Goal: Information Seeking & Learning: Learn about a topic

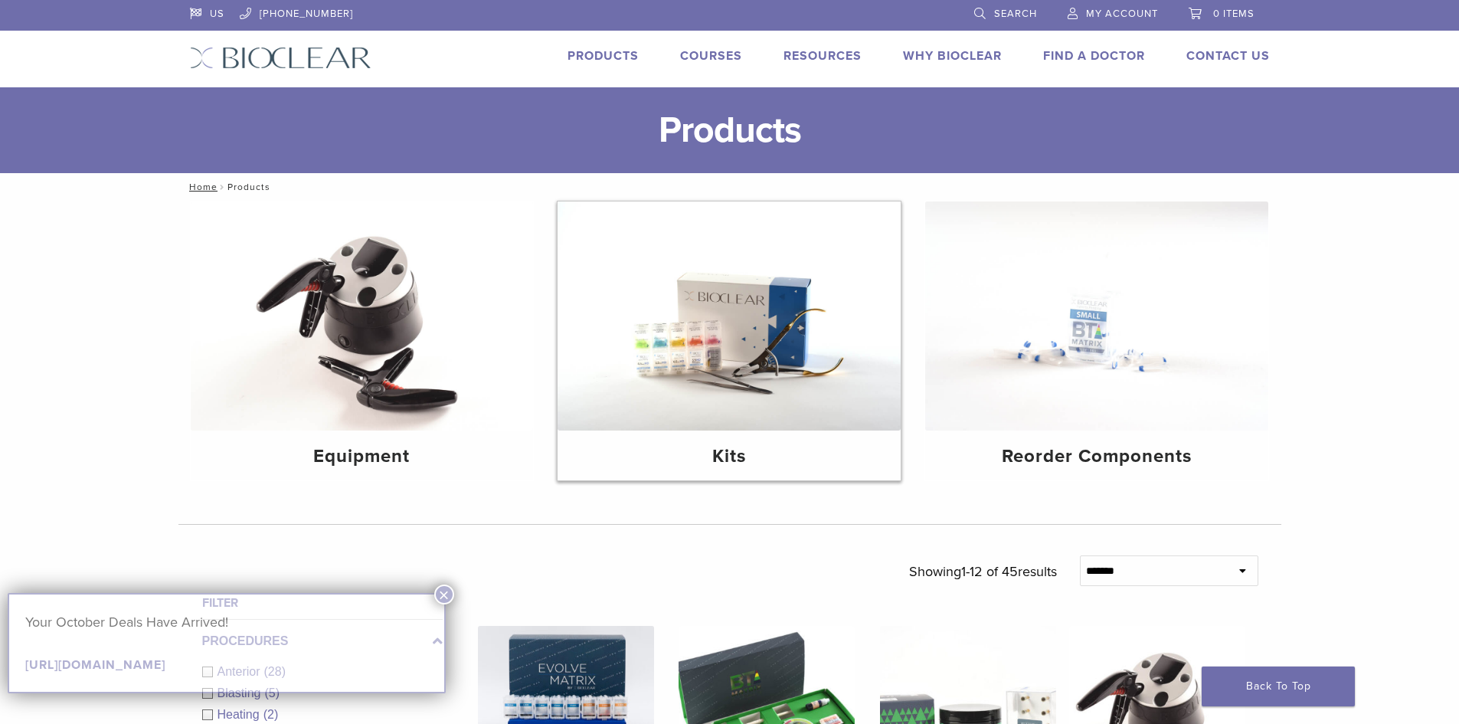
click at [725, 322] on img at bounding box center [729, 315] width 343 height 229
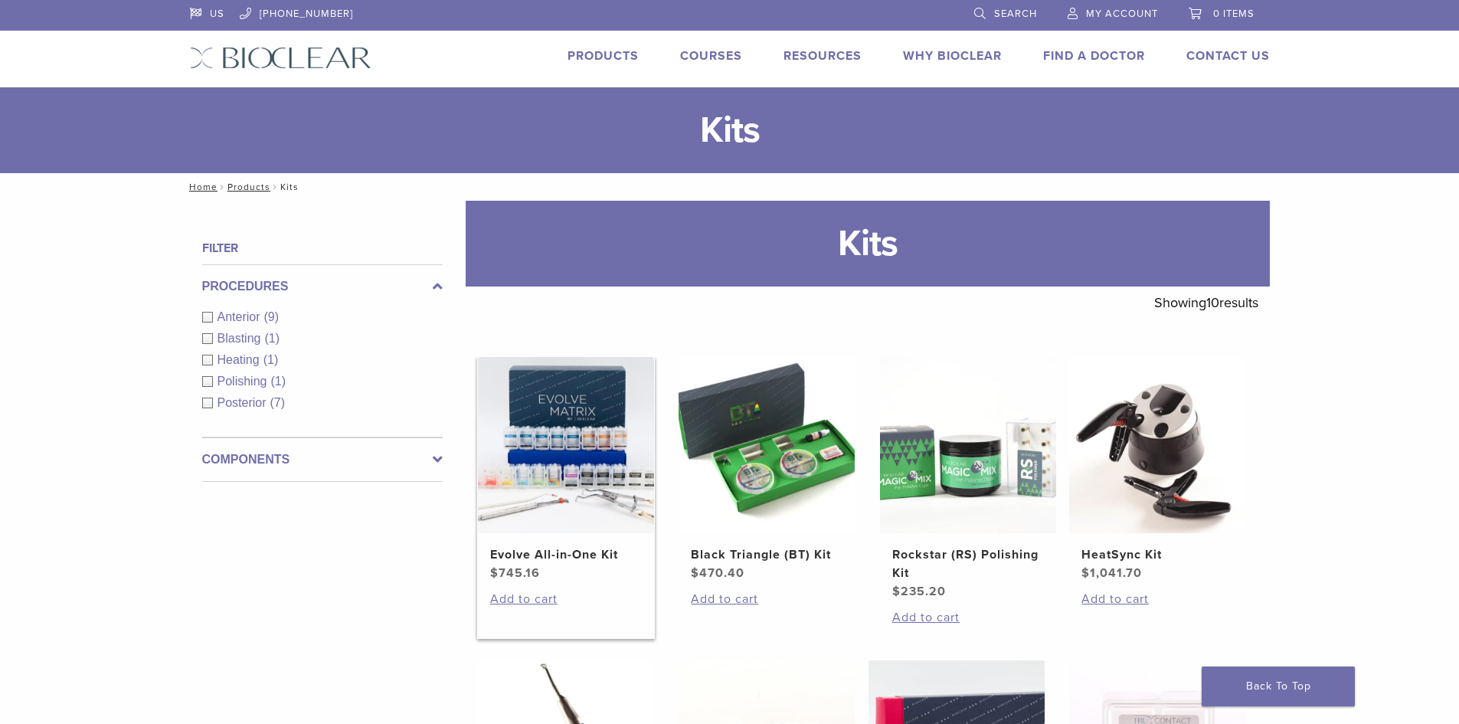
click at [550, 483] on img at bounding box center [566, 445] width 176 height 176
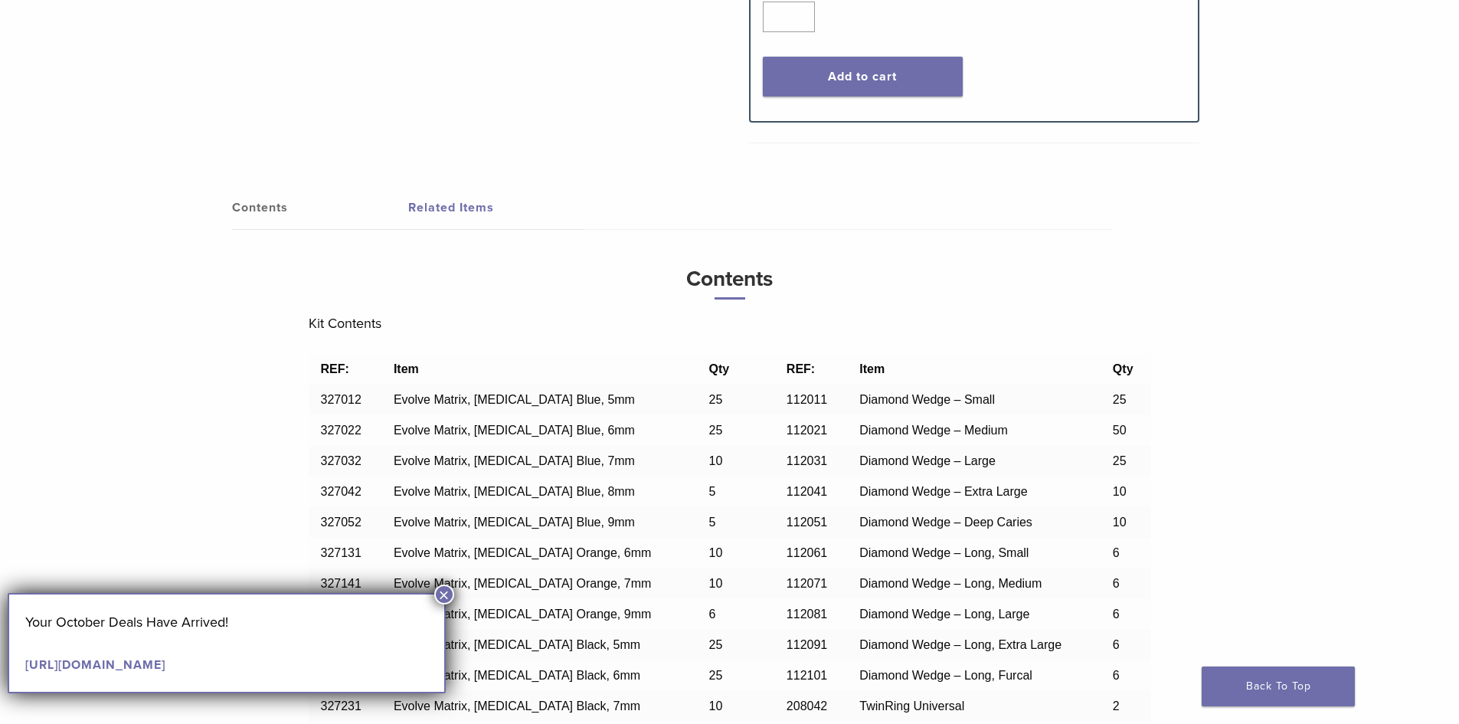
scroll to position [594, 0]
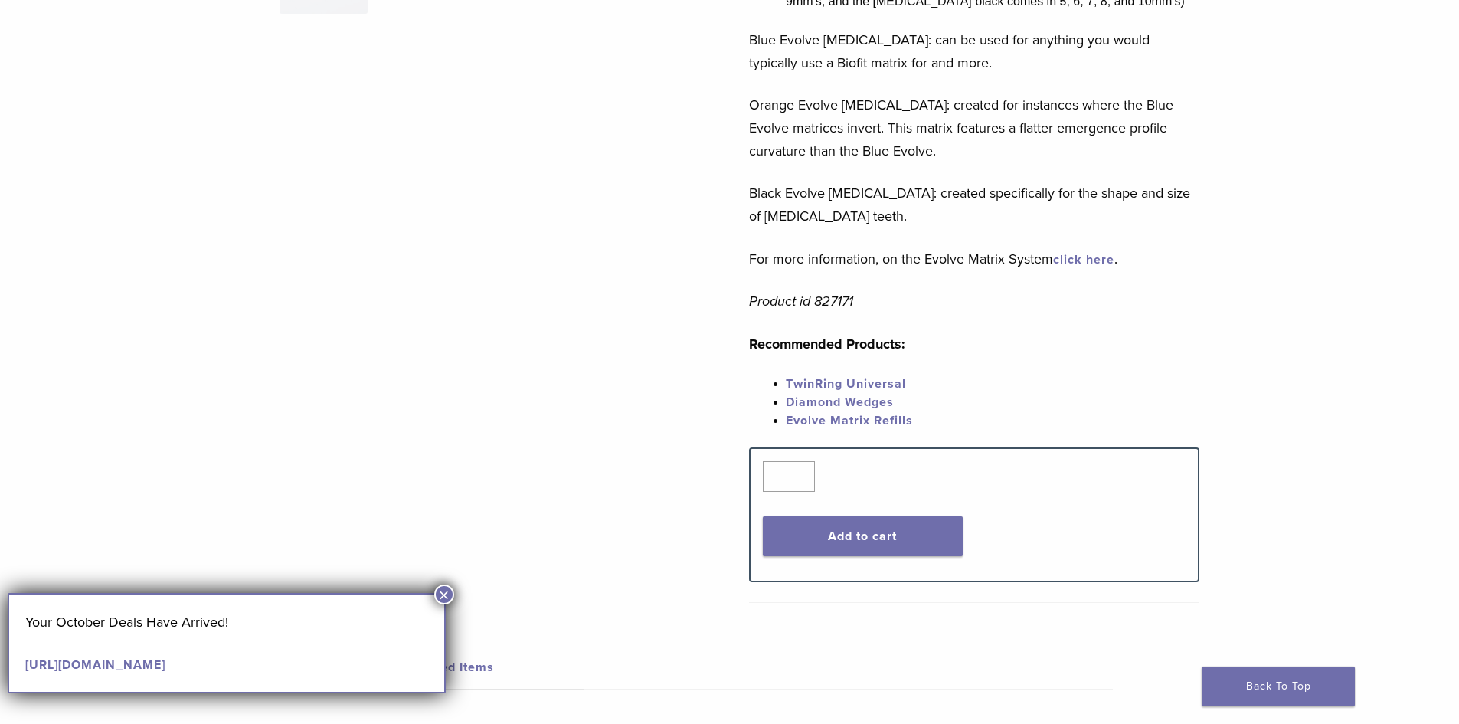
click at [446, 591] on button "×" at bounding box center [444, 595] width 20 height 20
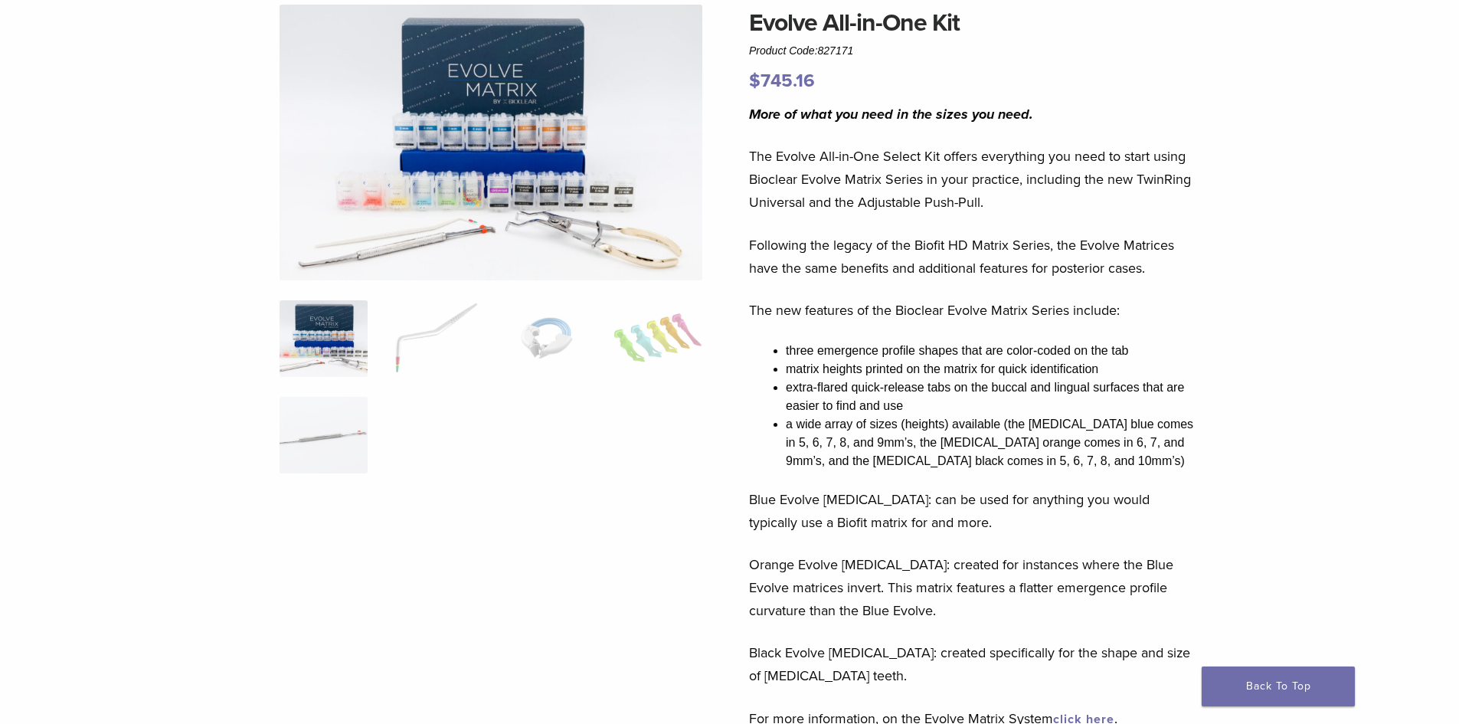
scroll to position [0, 0]
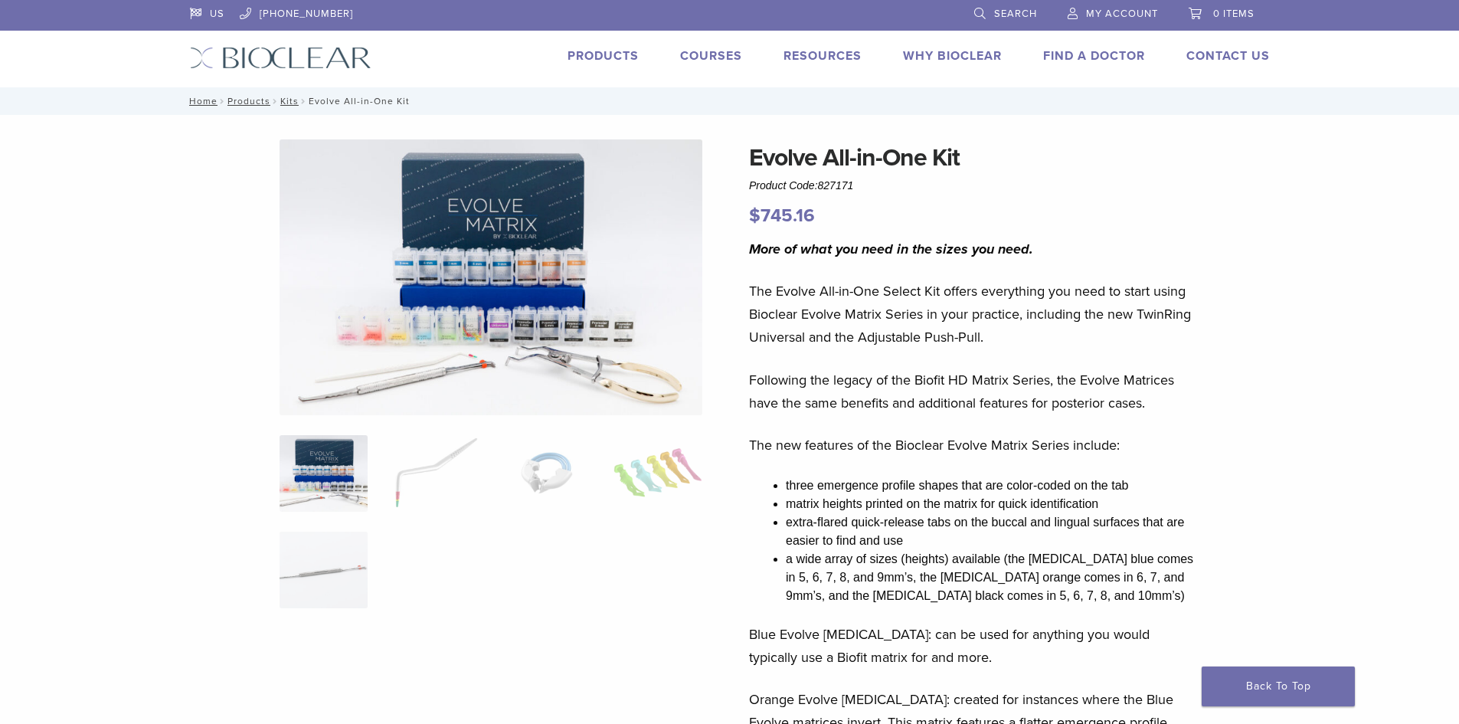
click at [607, 54] on link "Products" at bounding box center [603, 55] width 71 height 15
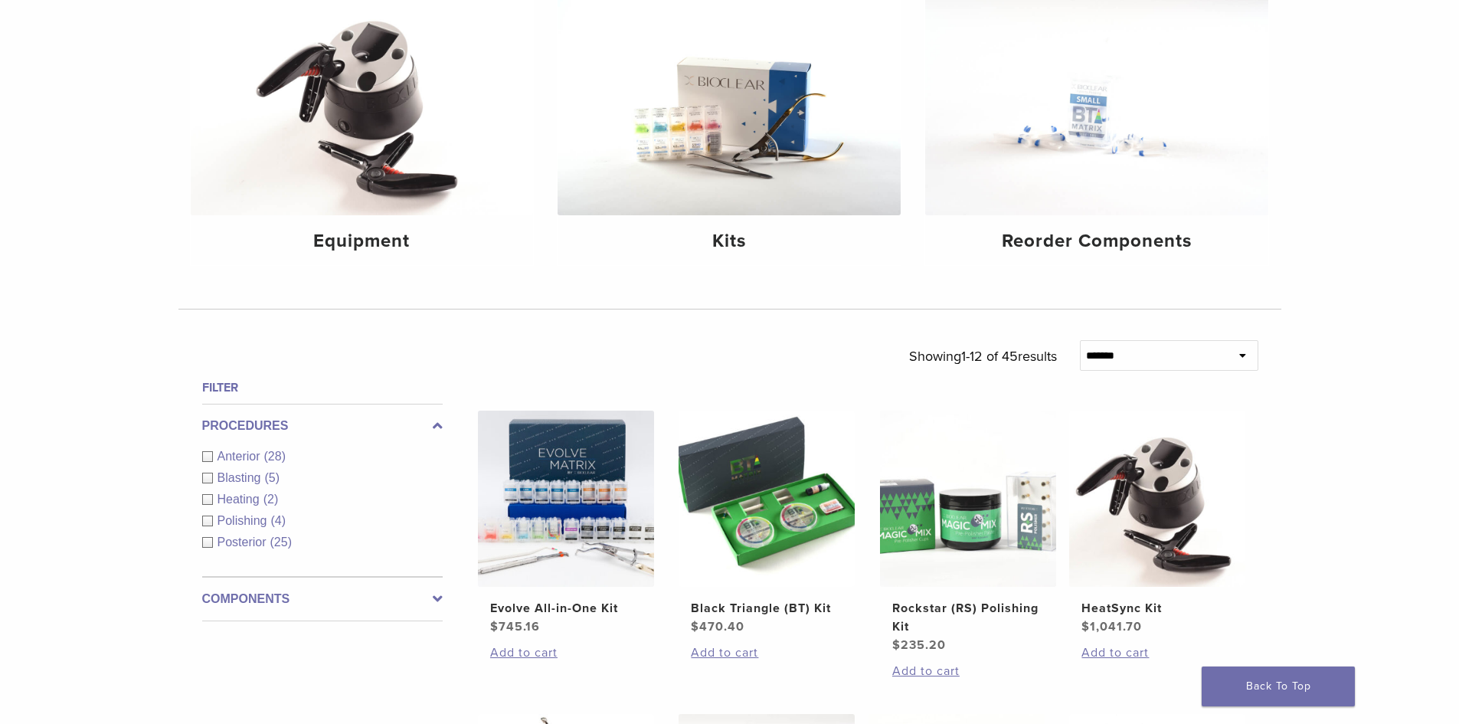
scroll to position [230, 0]
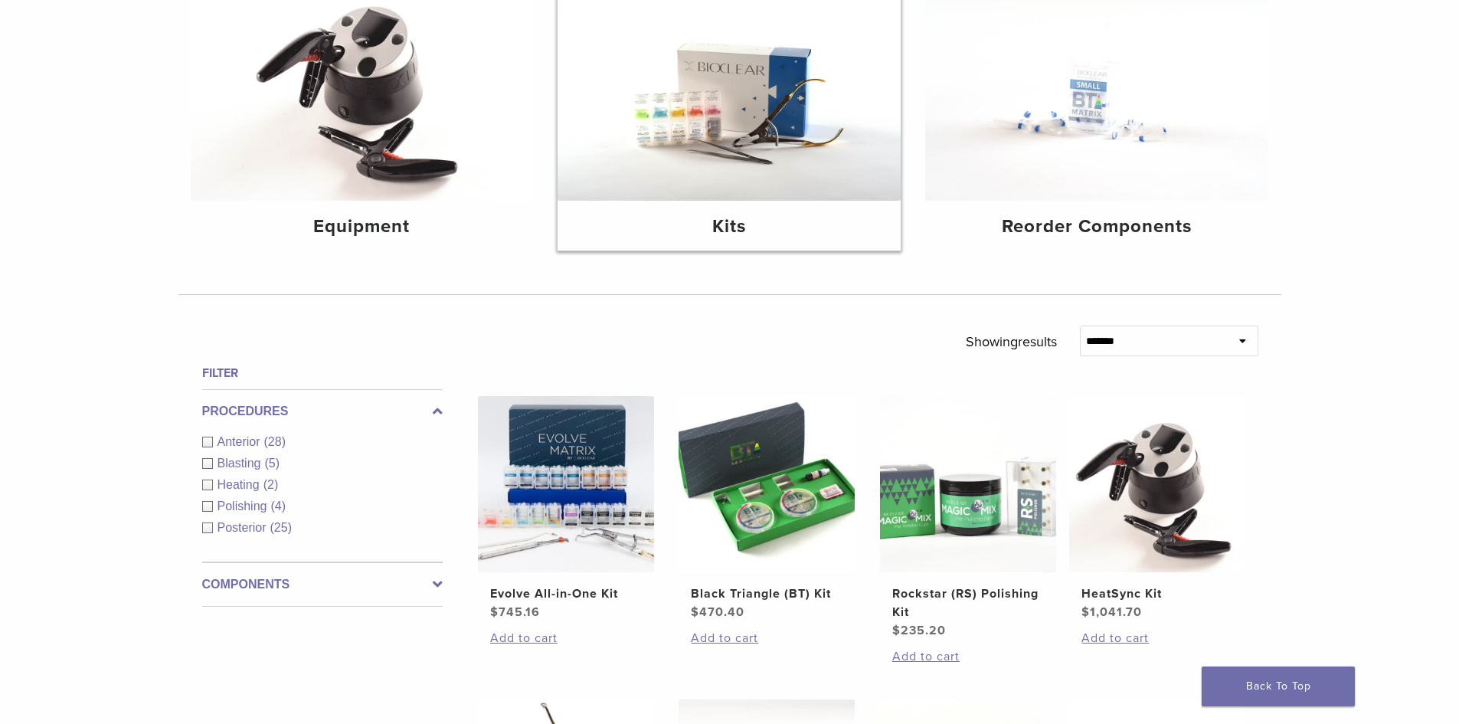
click at [766, 107] on img at bounding box center [729, 86] width 343 height 229
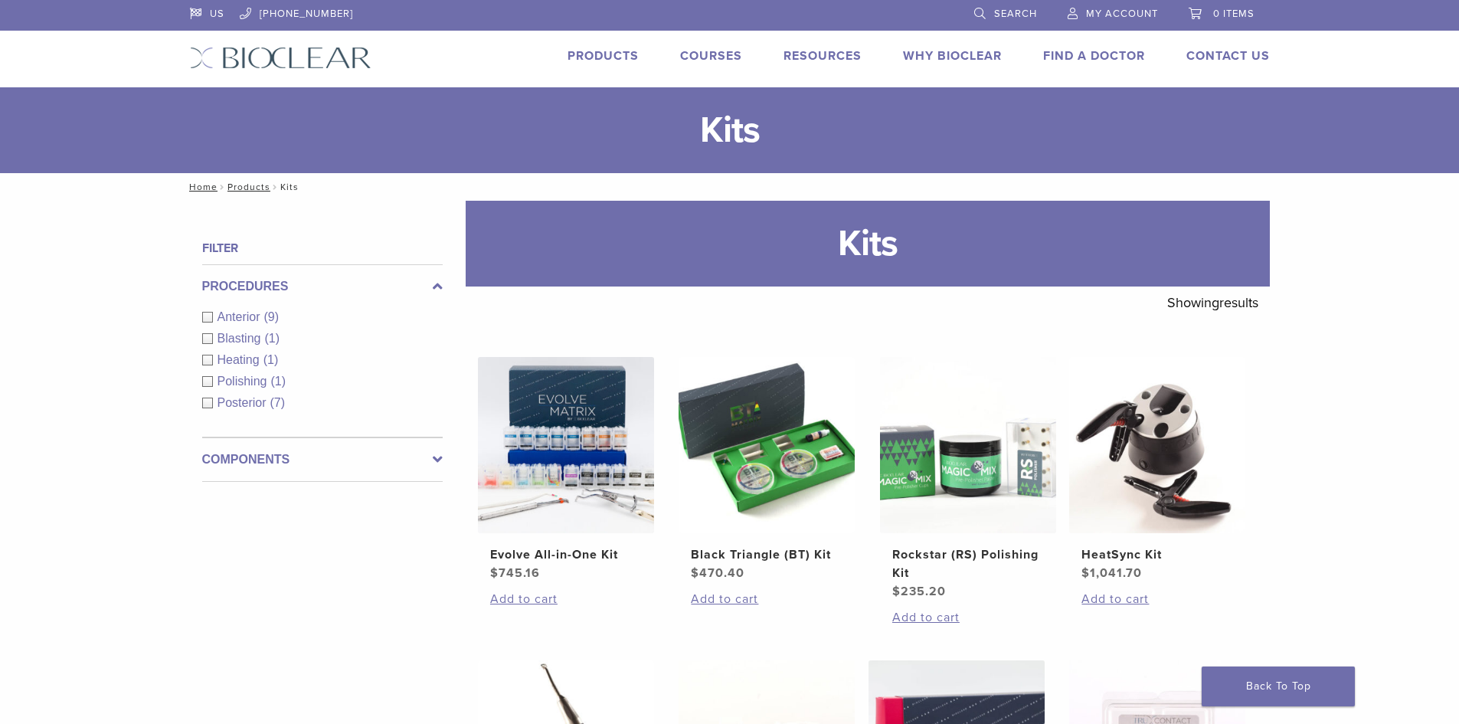
click at [598, 54] on link "Products" at bounding box center [603, 55] width 71 height 15
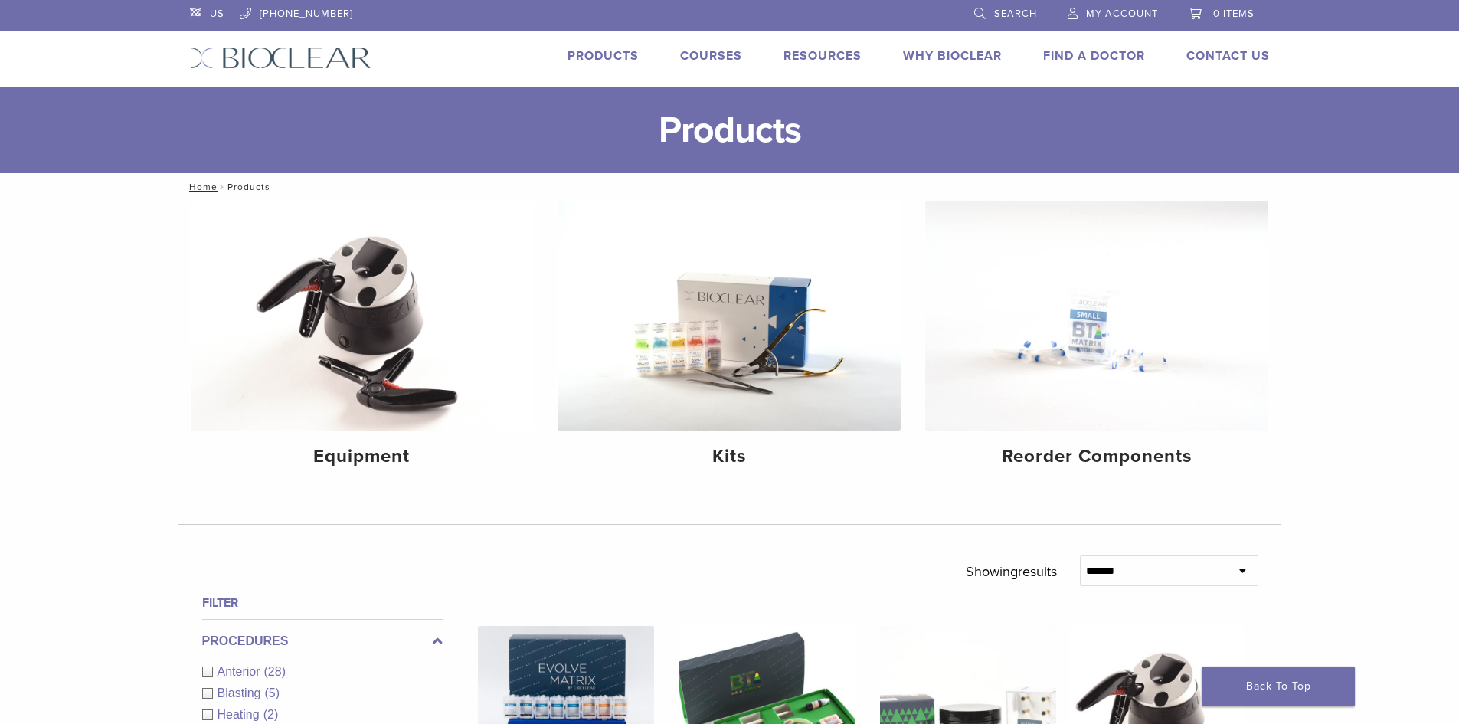
click at [274, 63] on img at bounding box center [281, 58] width 182 height 22
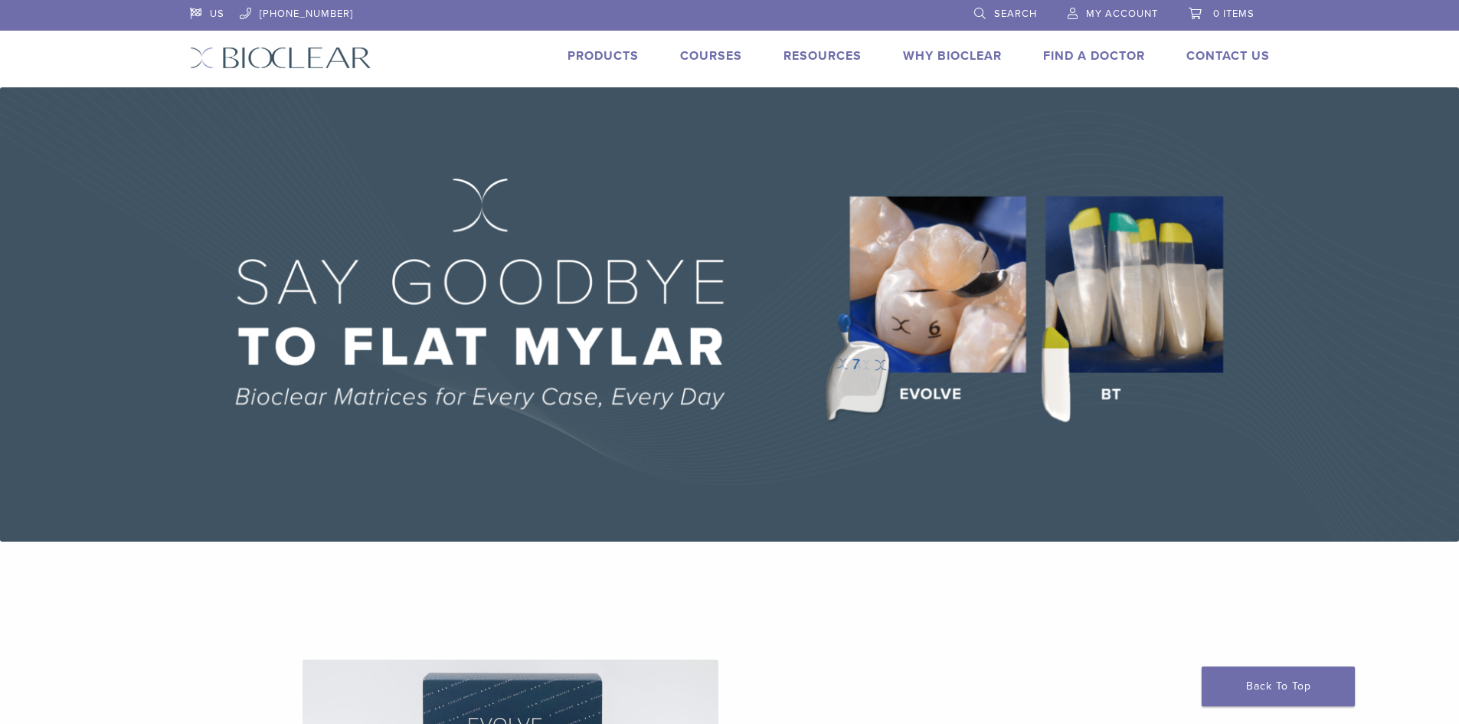
click at [920, 323] on img at bounding box center [729, 314] width 1459 height 454
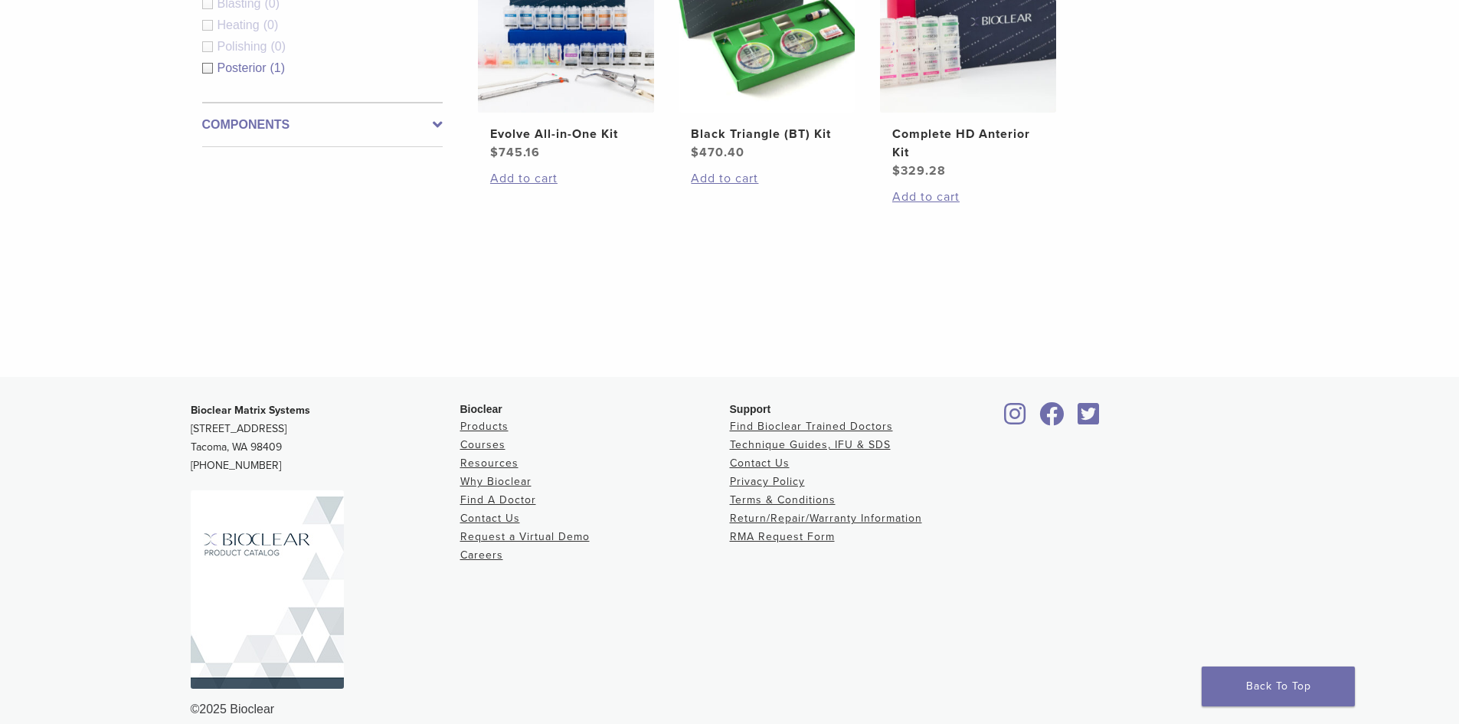
scroll to position [383, 0]
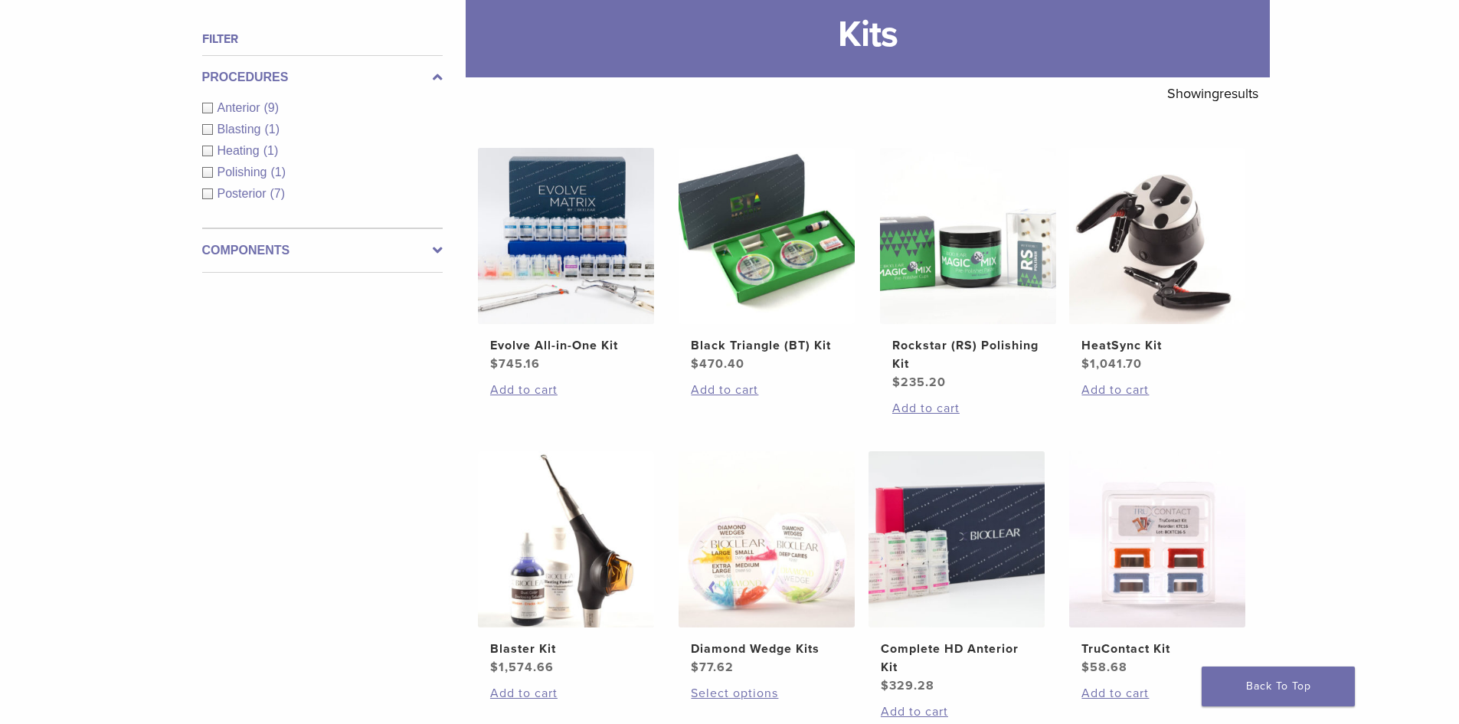
scroll to position [32, 0]
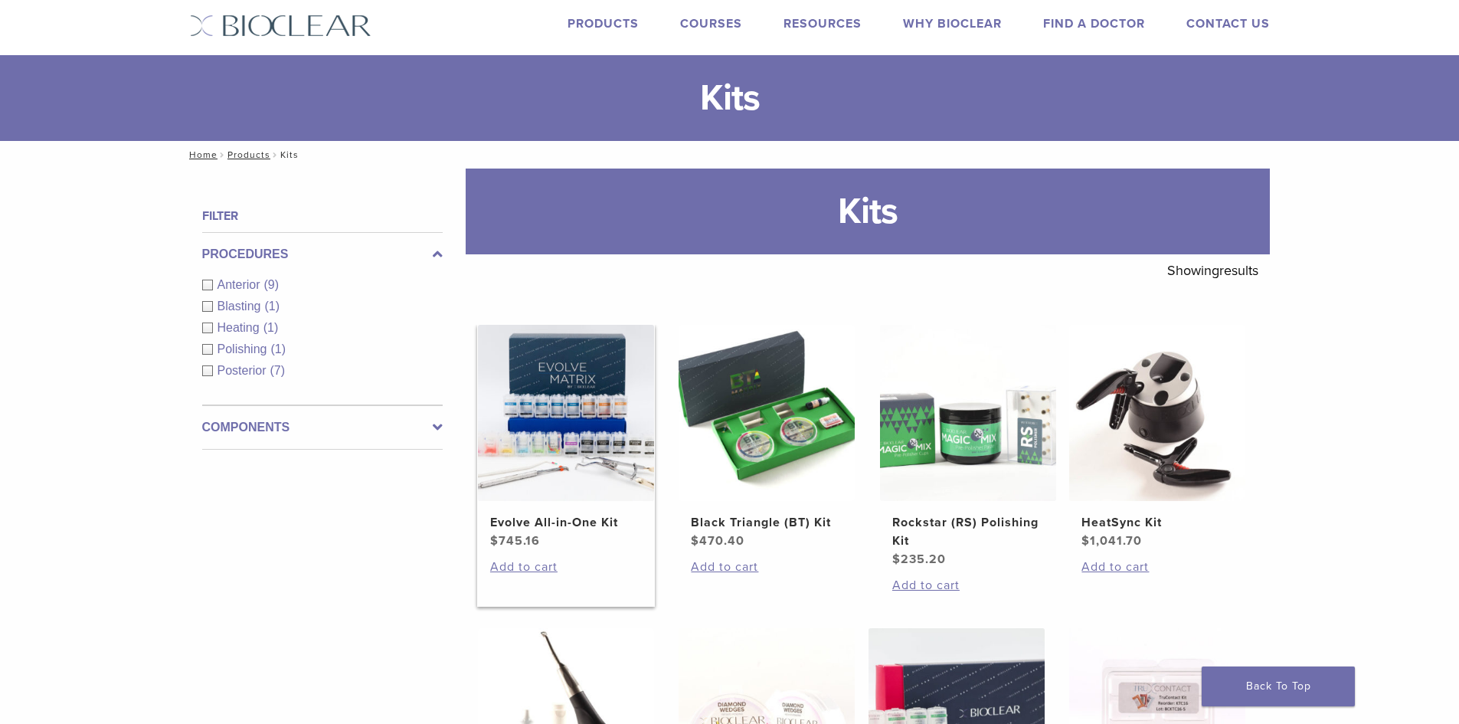
click at [581, 399] on img at bounding box center [566, 413] width 176 height 176
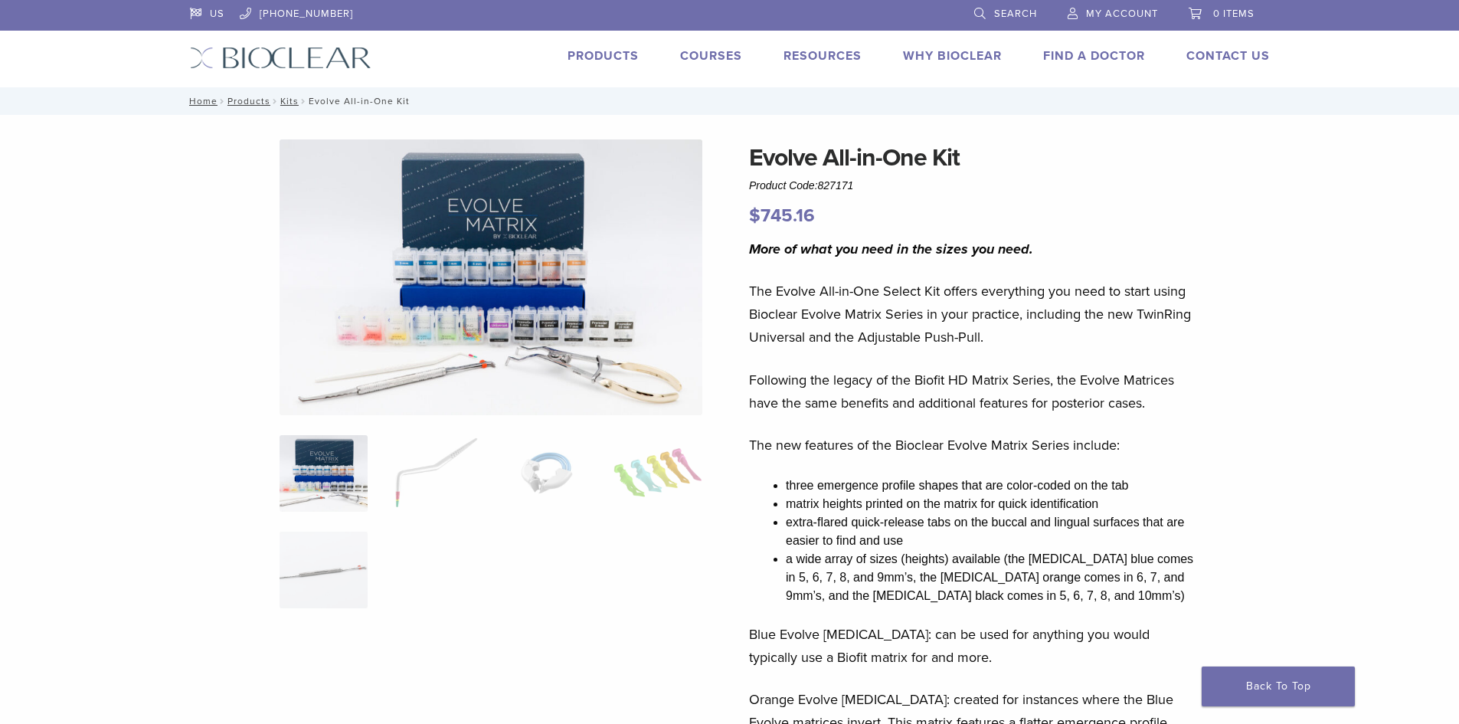
click at [283, 59] on img at bounding box center [281, 58] width 182 height 22
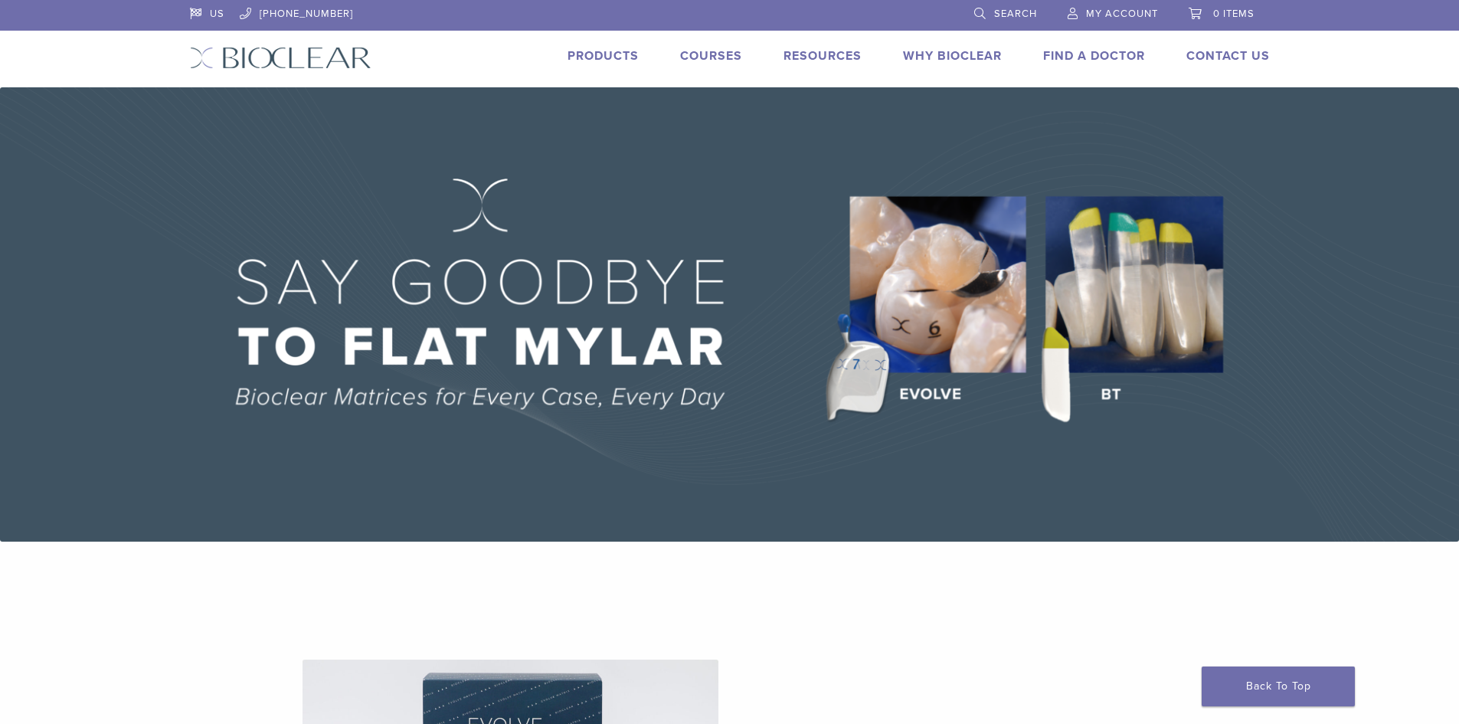
click at [611, 52] on link "Products" at bounding box center [603, 55] width 71 height 15
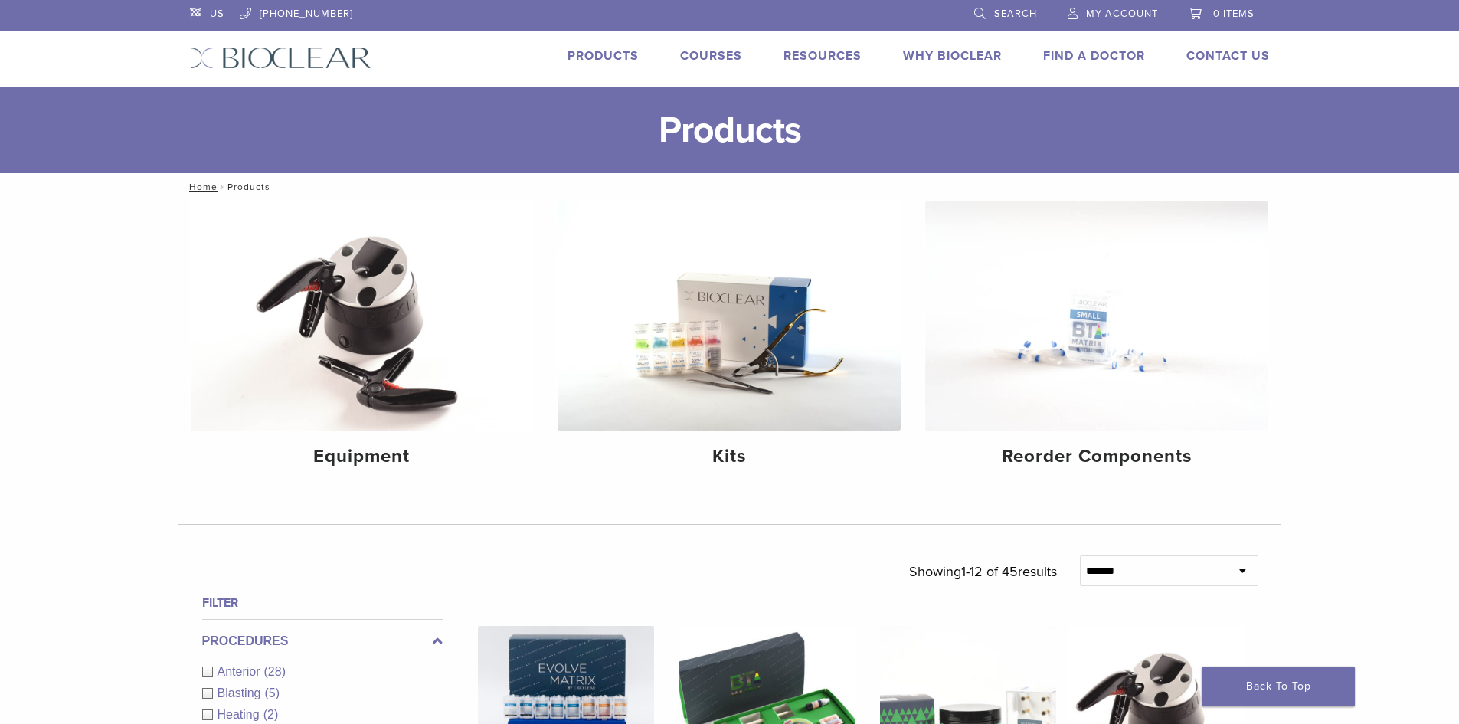
click at [290, 61] on img at bounding box center [281, 58] width 182 height 22
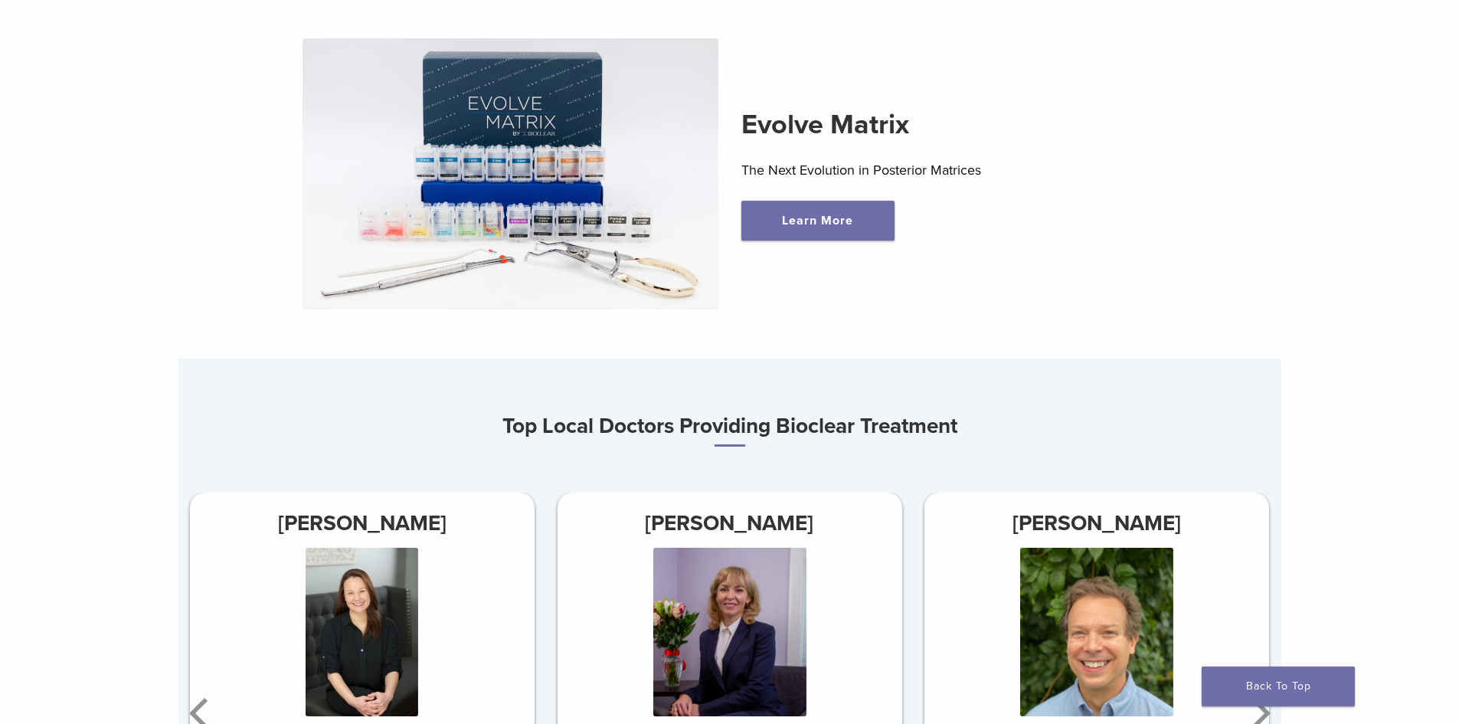
scroll to position [383, 0]
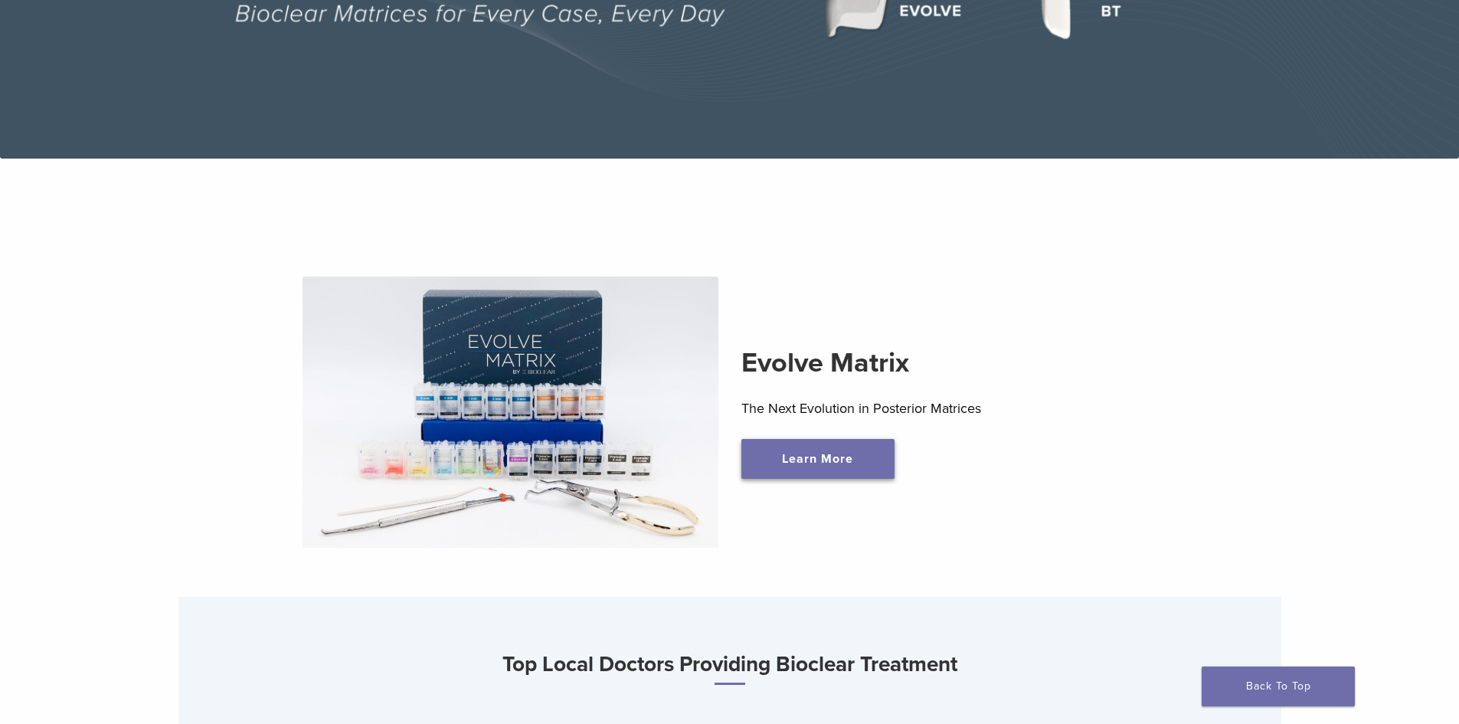
click at [792, 454] on link "Learn More" at bounding box center [818, 459] width 153 height 40
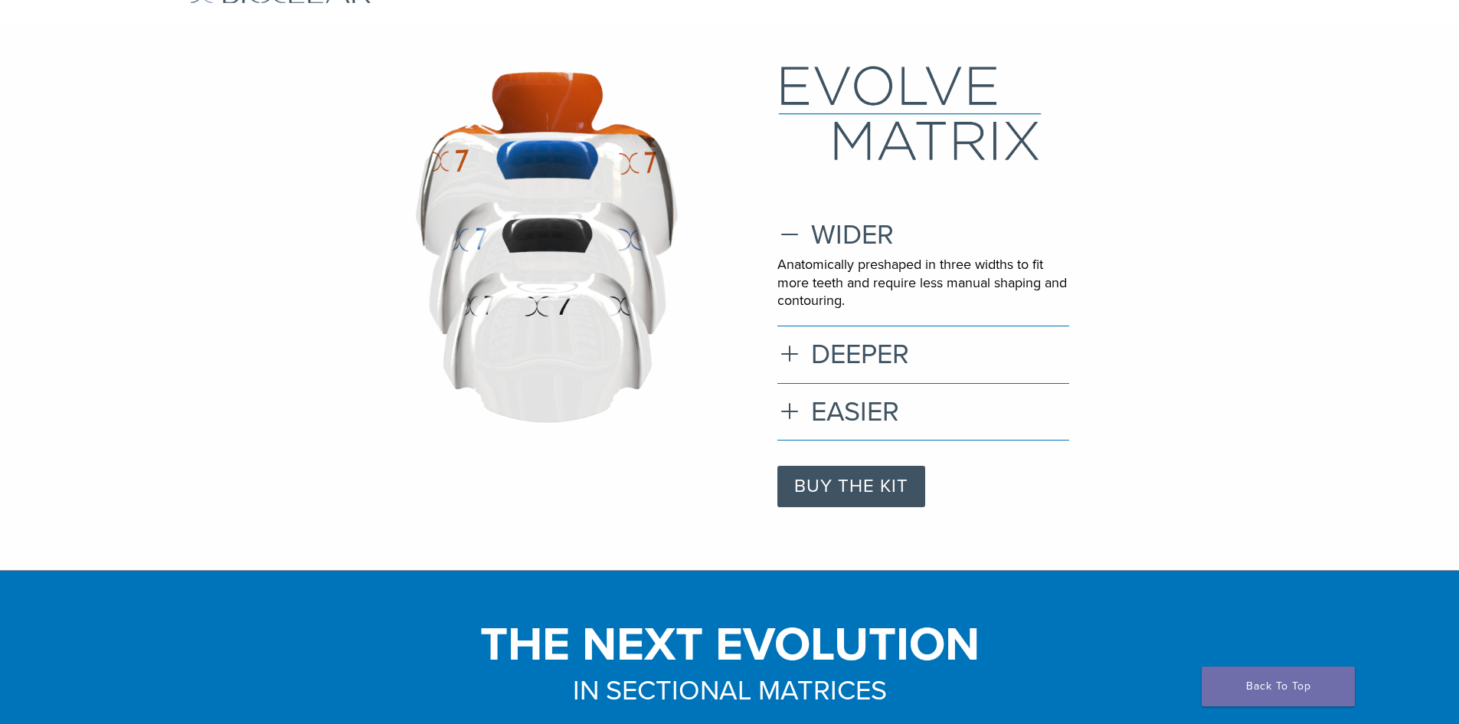
scroll to position [53, 0]
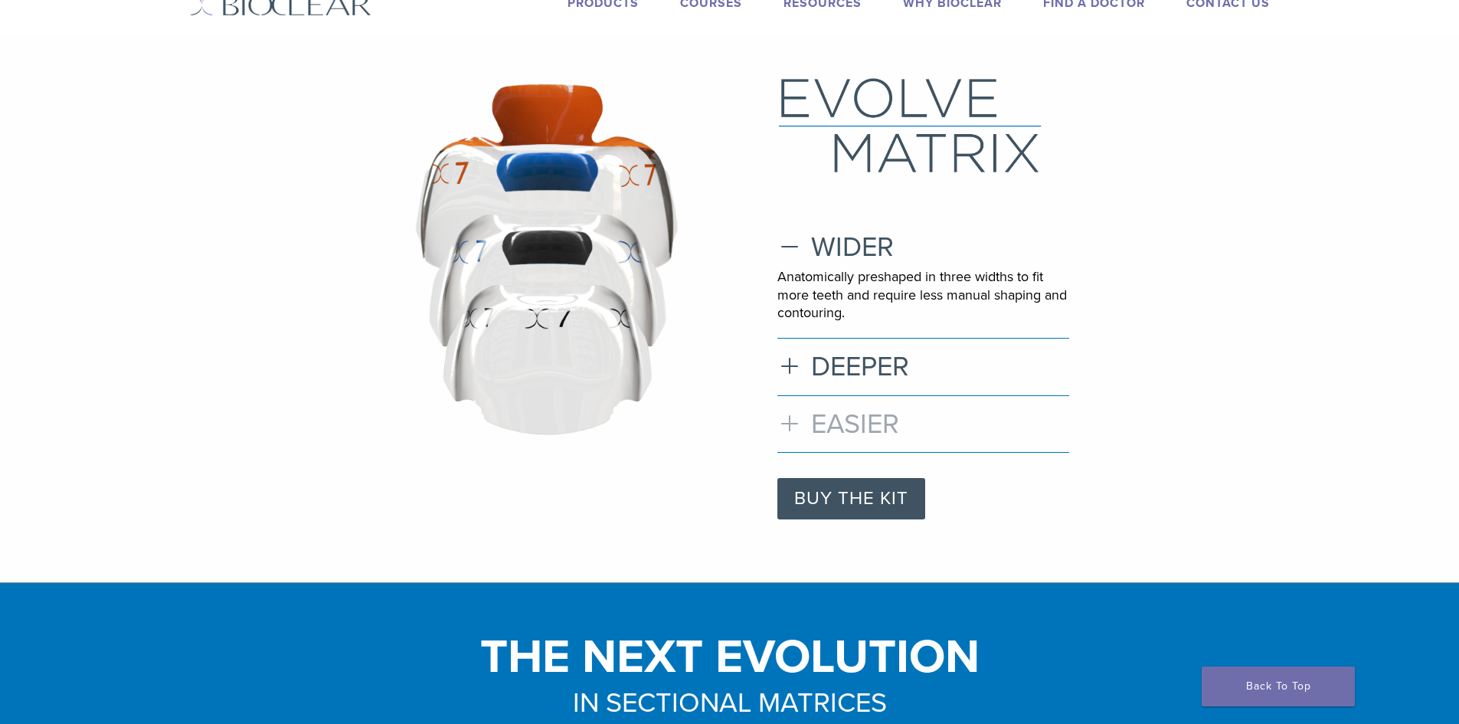
click at [795, 423] on h3 "EASIER" at bounding box center [924, 424] width 292 height 33
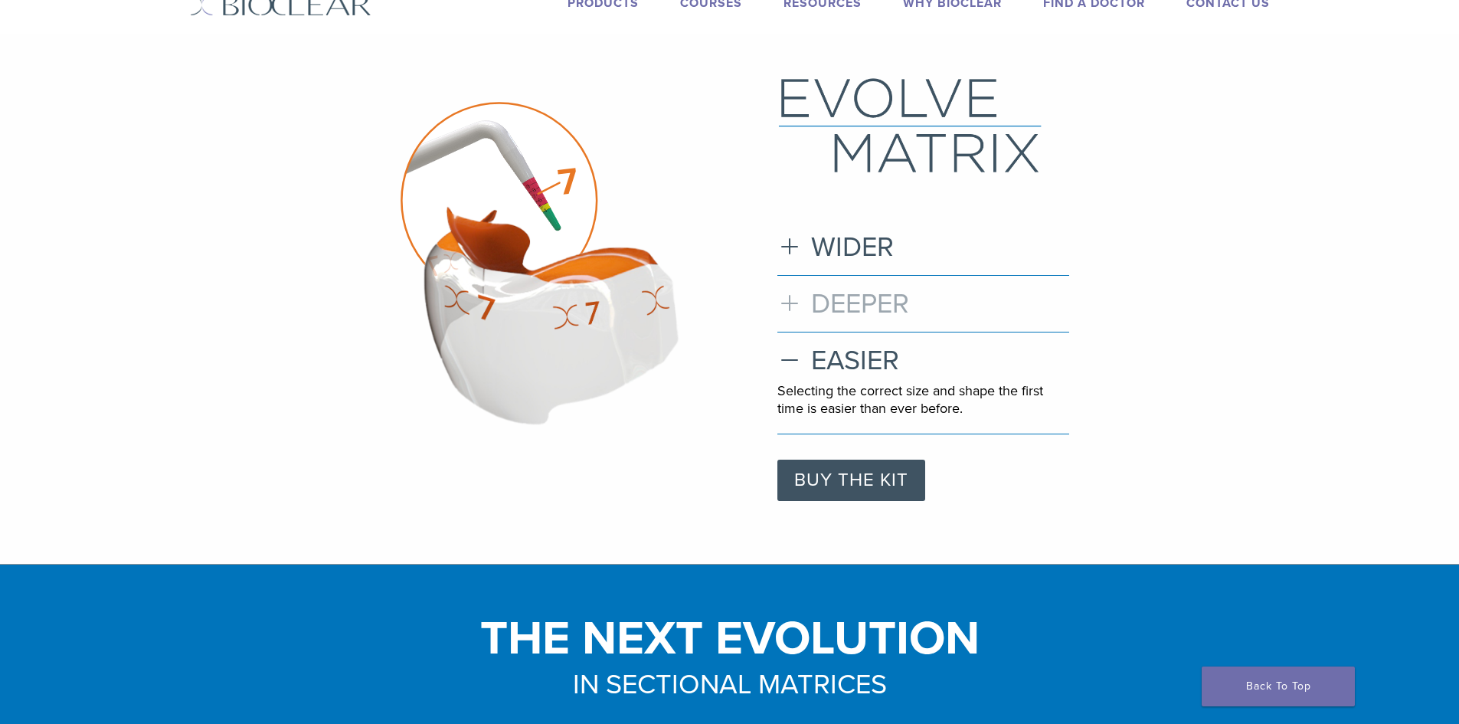
click at [794, 313] on h3 "DEEPER" at bounding box center [924, 303] width 292 height 33
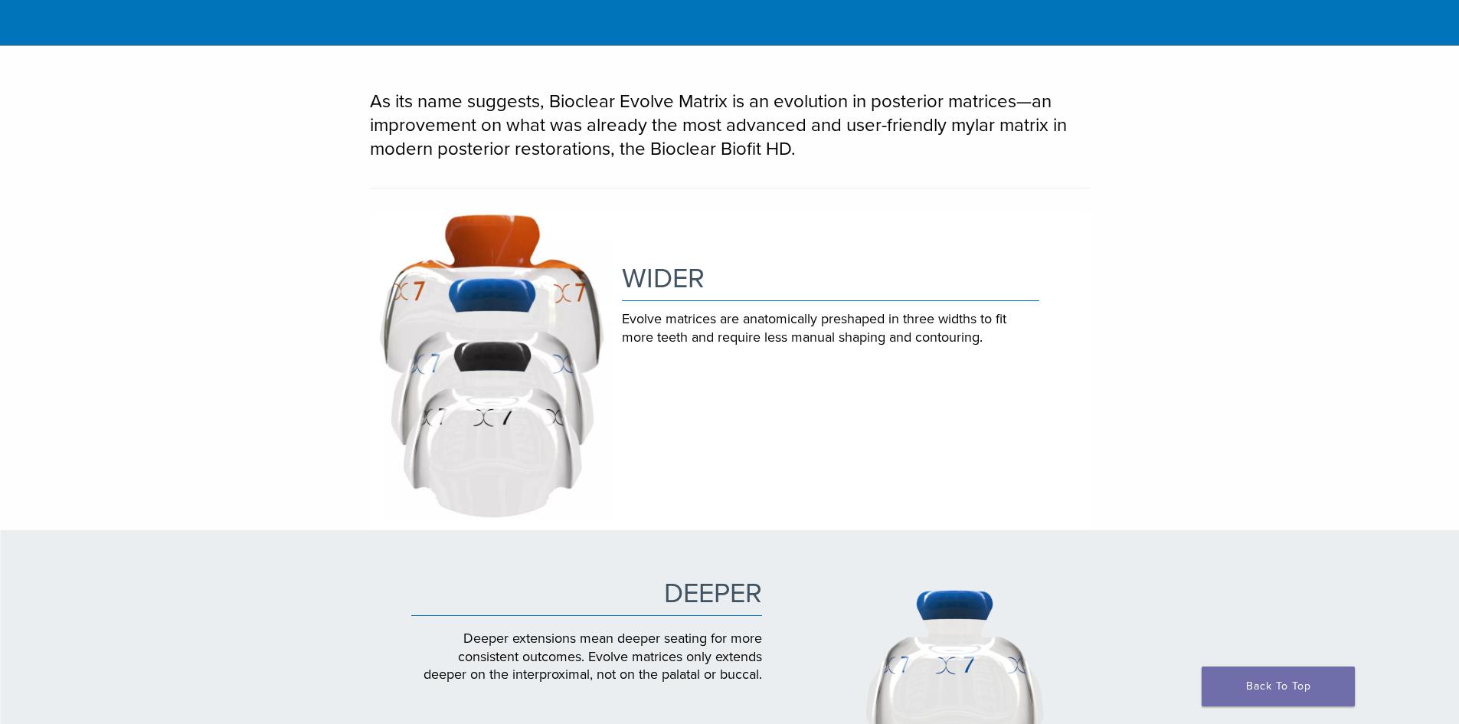
scroll to position [306, 0]
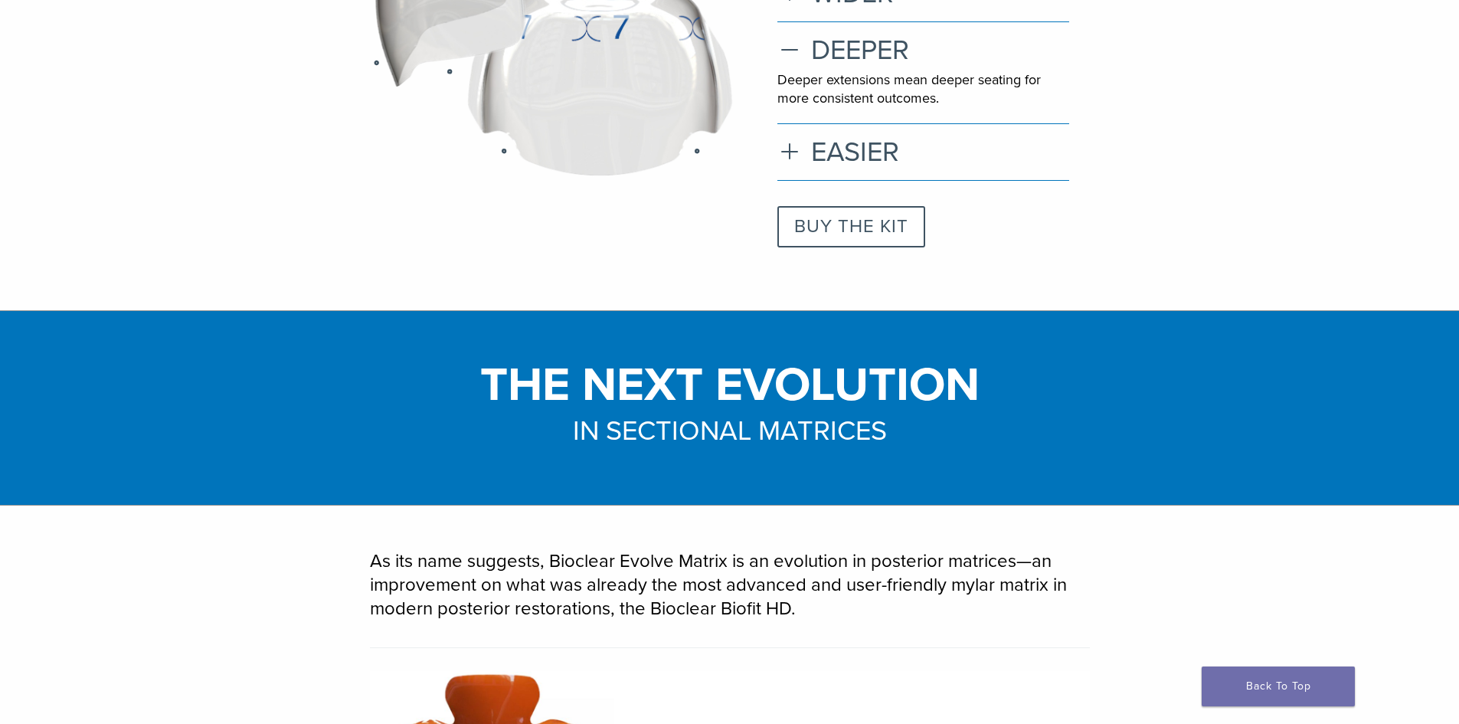
click at [839, 234] on link "BUY THE KIT" at bounding box center [852, 226] width 148 height 41
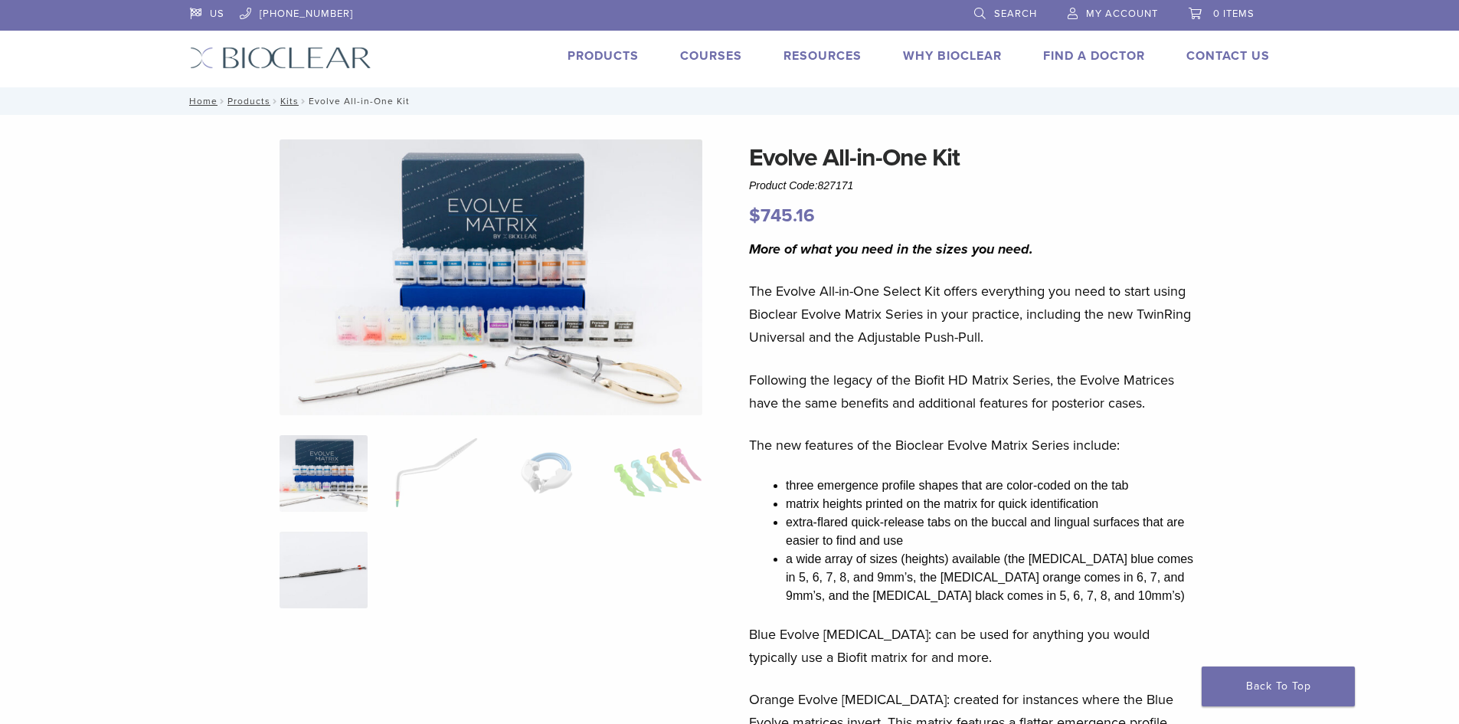
click at [333, 586] on img at bounding box center [324, 570] width 88 height 77
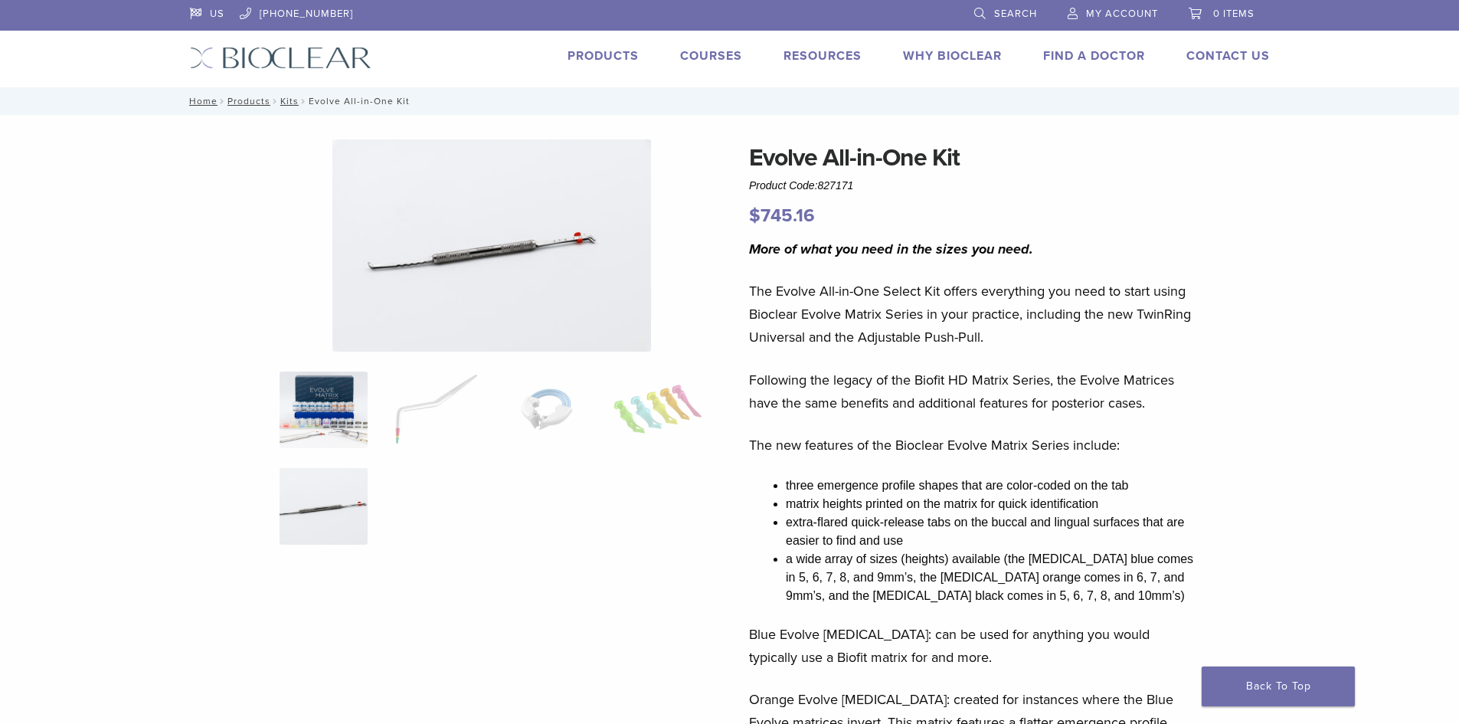
click at [348, 427] on img at bounding box center [324, 410] width 88 height 77
